Goal: Information Seeking & Learning: Learn about a topic

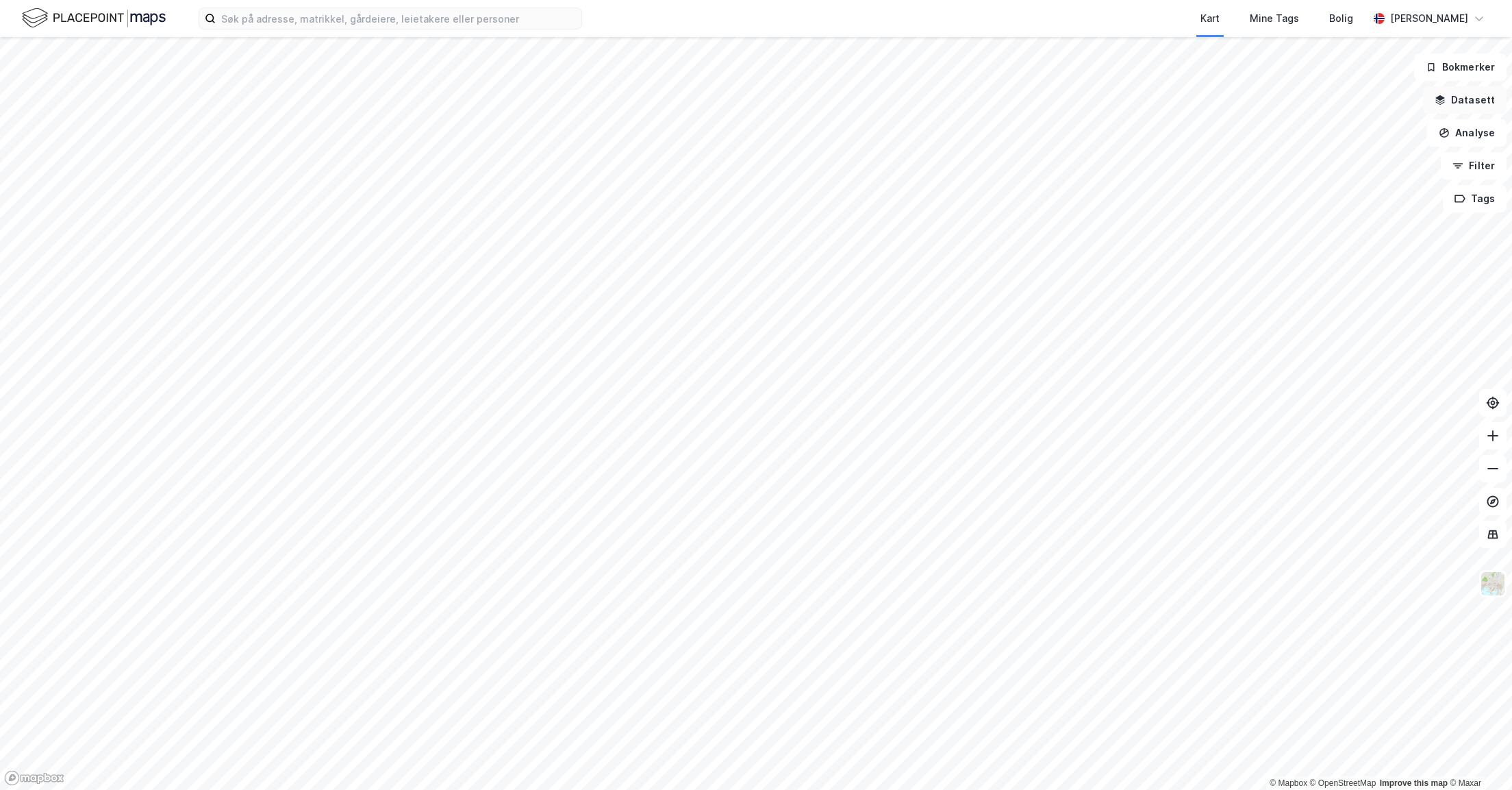
click at [1462, 96] on button "Datasett" at bounding box center [1464, 100] width 84 height 27
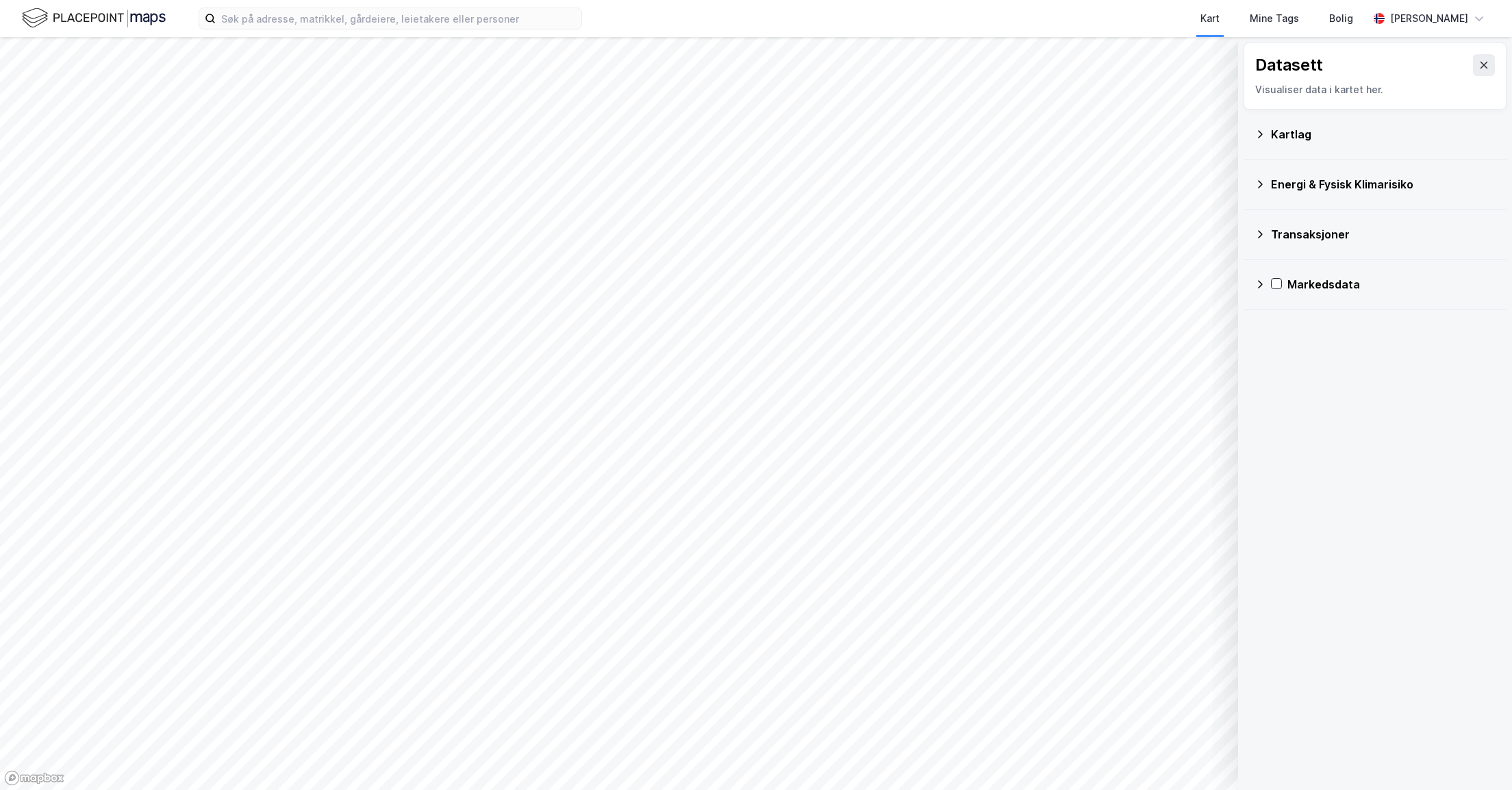
click at [1256, 129] on icon at bounding box center [1260, 134] width 11 height 11
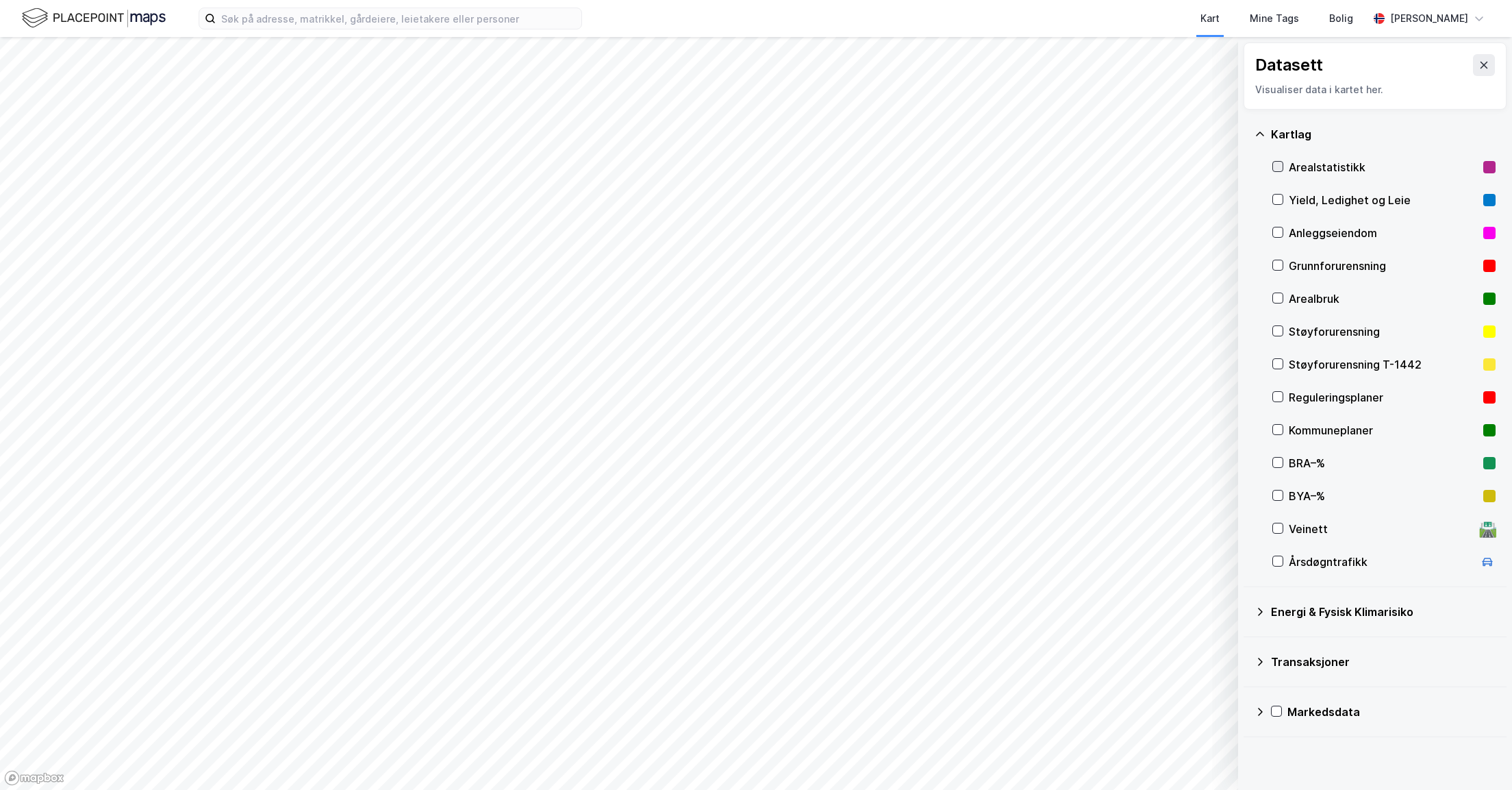
click at [1280, 167] on icon at bounding box center [1278, 167] width 7 height 5
click at [1280, 165] on icon at bounding box center [1278, 166] width 10 height 10
click at [1282, 168] on div at bounding box center [1278, 167] width 11 height 11
click at [1159, 749] on icon "button" at bounding box center [1158, 754] width 11 height 11
click at [1159, 721] on icon at bounding box center [1162, 724] width 11 height 11
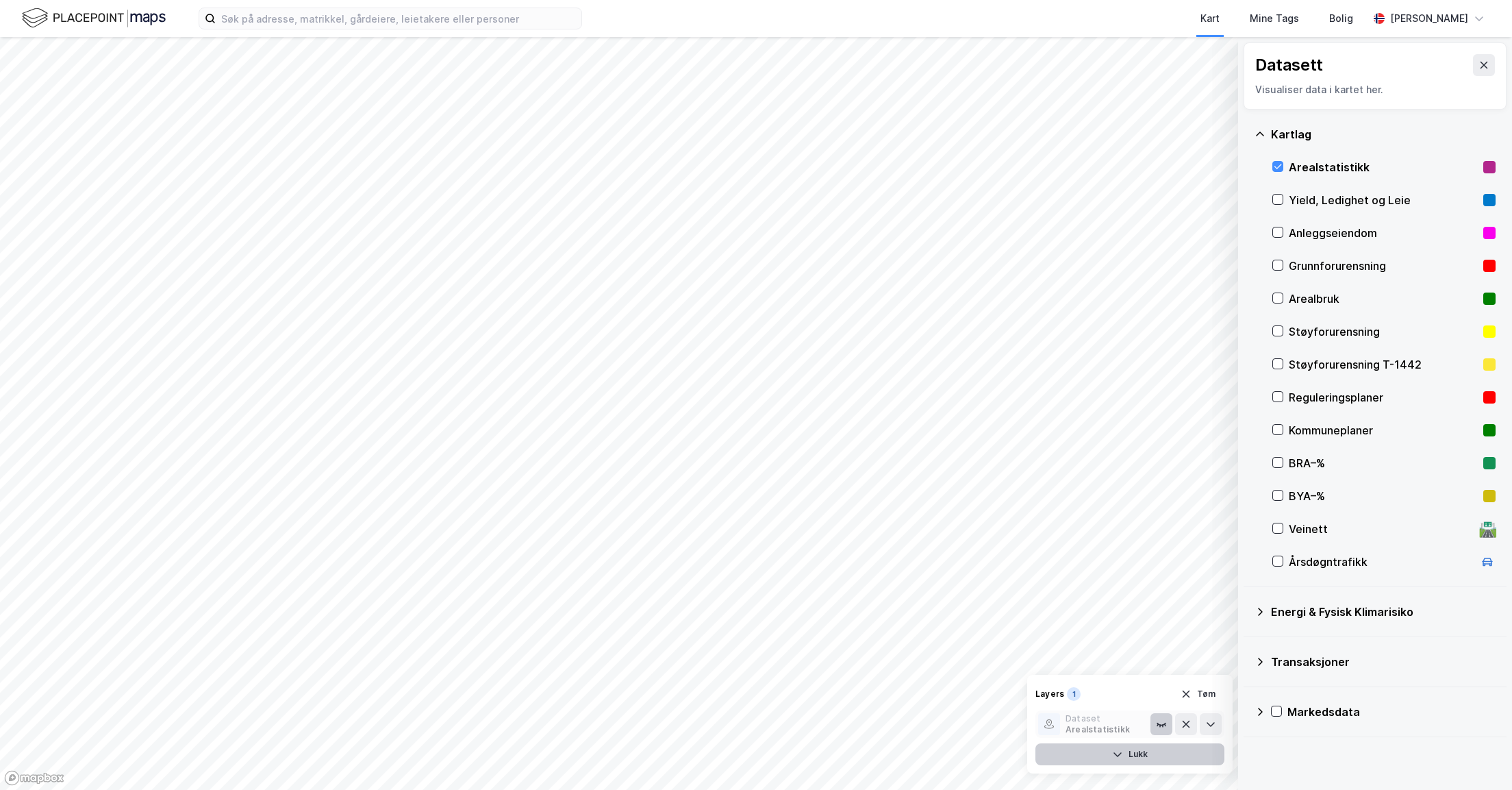
click at [1159, 721] on icon at bounding box center [1162, 724] width 11 height 11
click at [1206, 723] on icon at bounding box center [1210, 724] width 11 height 11
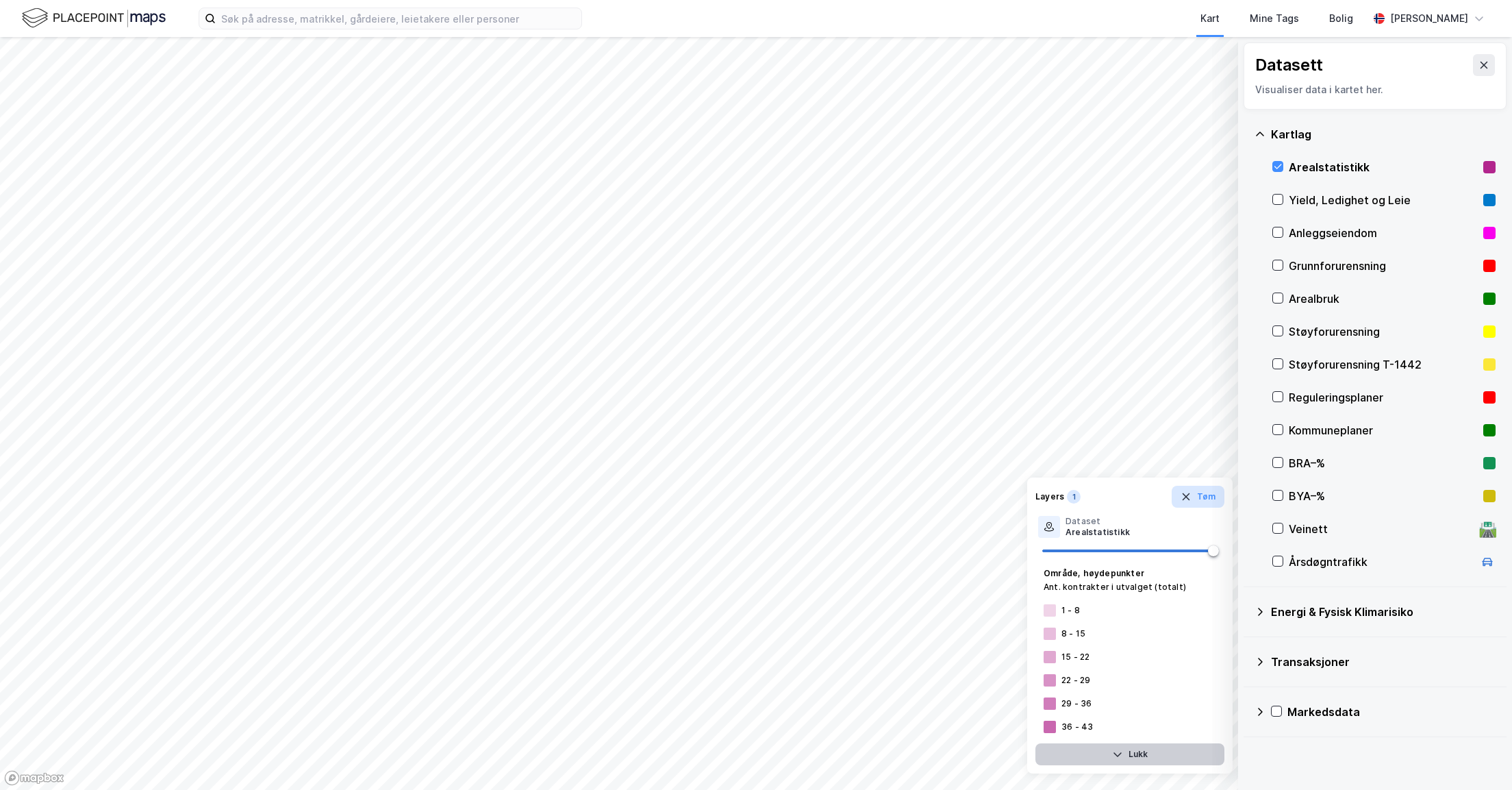
click at [1183, 499] on icon "button" at bounding box center [1186, 496] width 11 height 11
